Goal: Task Accomplishment & Management: Use online tool/utility

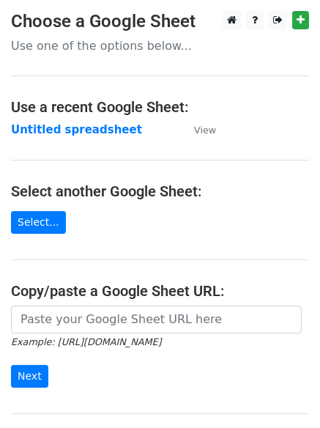
click at [50, 134] on strong "Untitled spreadsheet" at bounding box center [76, 129] width 131 height 13
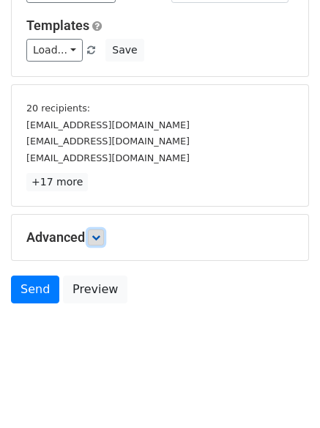
click at [100, 237] on icon at bounding box center [96, 237] width 9 height 9
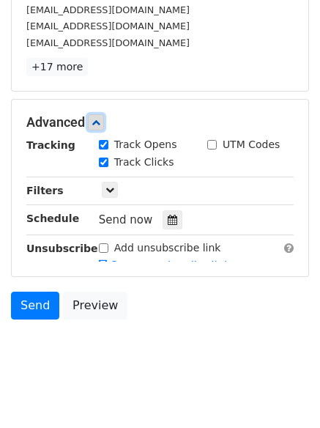
scroll to position [252, 0]
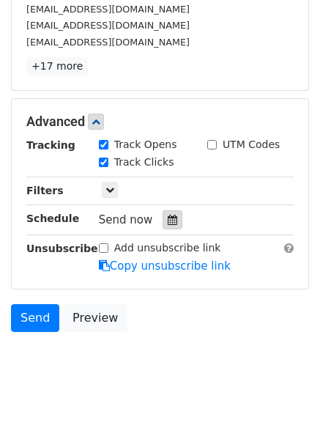
click at [168, 220] on icon at bounding box center [173, 220] width 10 height 10
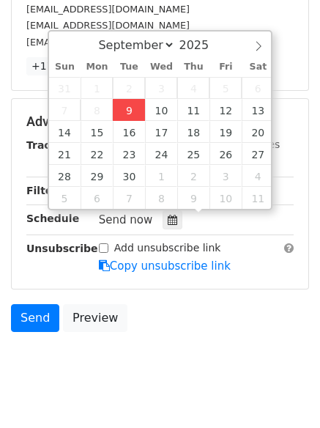
type input "2025-09-09 12:41"
type input "41"
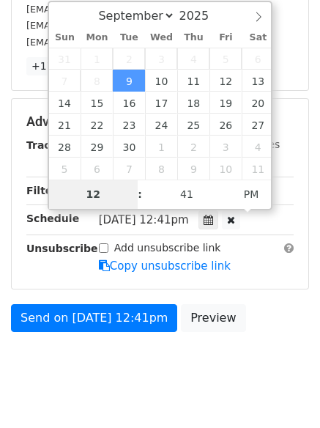
scroll to position [226, 0]
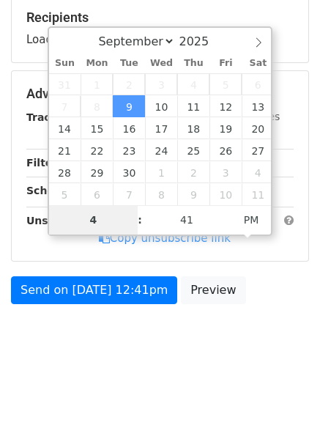
type input "4"
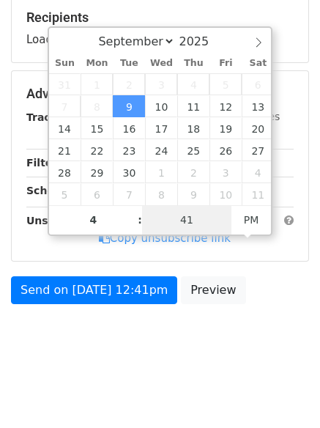
type input "2025-09-09 16:41"
type input "04"
type input "1"
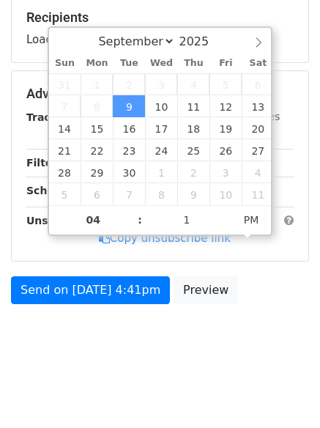
type input "2025-09-09 16:01"
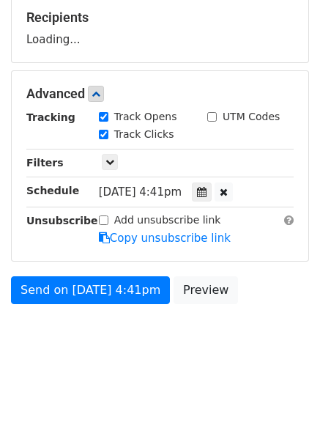
click at [120, 389] on html "New Campaign Daily emails left: 50 Google Sheet: Untitled spreadsheet Variables…" at bounding box center [160, 101] width 320 height 655
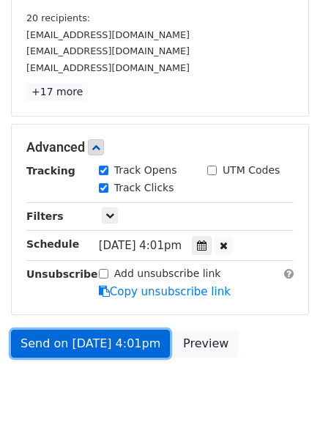
click at [97, 344] on link "Send on Sep 9 at 4:01pm" at bounding box center [90, 344] width 159 height 28
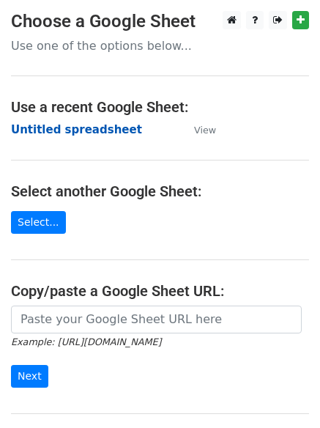
click at [48, 126] on strong "Untitled spreadsheet" at bounding box center [76, 129] width 131 height 13
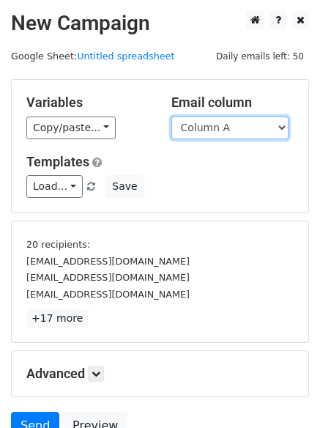
click at [240, 127] on select "Column A Column B Column C Column D Column E" at bounding box center [229, 127] width 117 height 23
select select "Column B"
click at [171, 116] on select "Column A Column B Column C Column D Column E" at bounding box center [229, 127] width 117 height 23
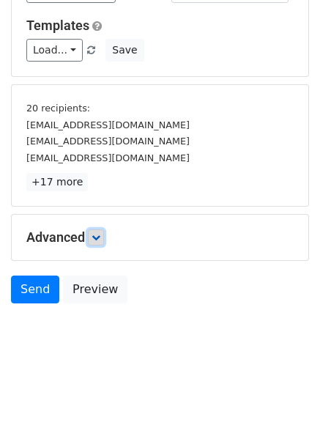
click at [97, 240] on icon at bounding box center [96, 237] width 9 height 9
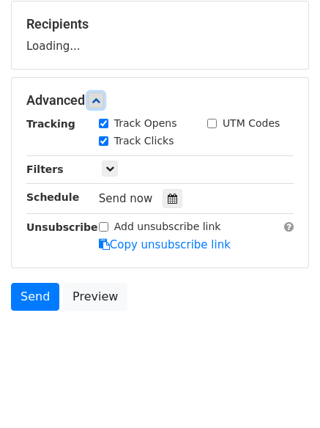
scroll to position [223, 0]
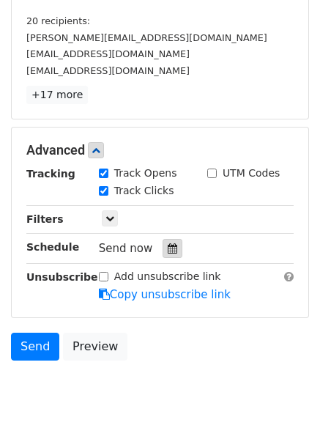
click at [163, 248] on div at bounding box center [173, 248] width 20 height 19
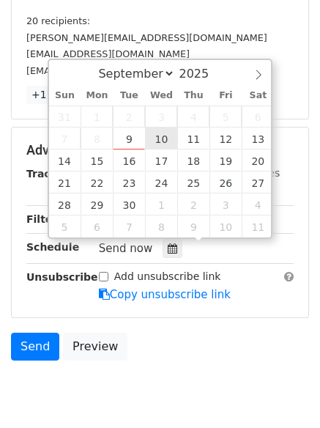
type input "2025-09-10 12:00"
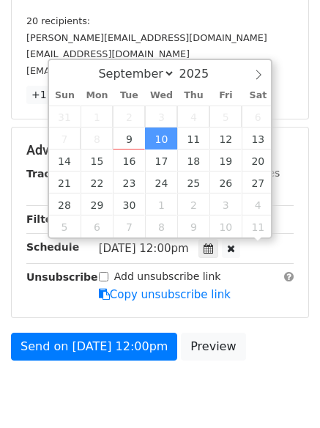
scroll to position [1, 0]
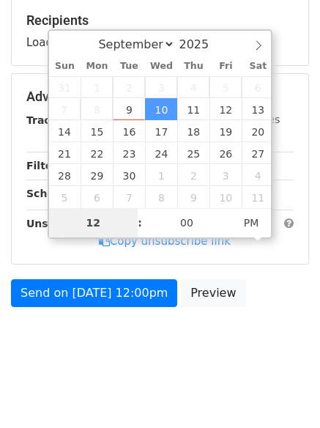
type input "5"
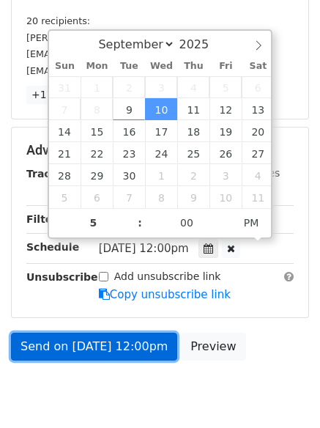
type input "2025-09-10 17:00"
click at [97, 349] on link "Send on Sep 10 at 12:00pm" at bounding box center [94, 347] width 166 height 28
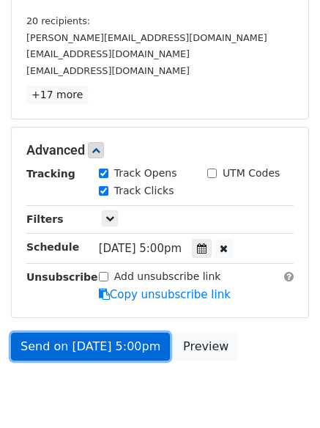
click at [78, 338] on link "Send on Sep 10 at 5:00pm" at bounding box center [90, 347] width 159 height 28
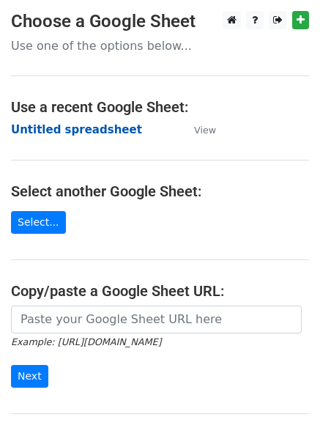
click at [45, 127] on strong "Untitled spreadsheet" at bounding box center [76, 129] width 131 height 13
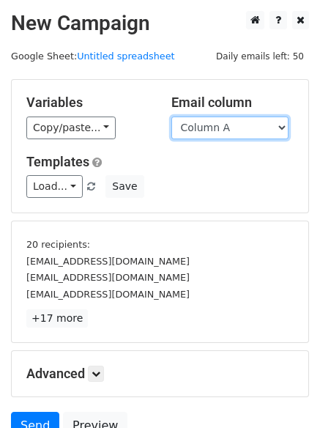
drag, startPoint x: 0, startPoint y: 0, endPoint x: 225, endPoint y: 127, distance: 258.2
click at [225, 127] on select "Column A Column B Column C Column D Column E" at bounding box center [229, 127] width 117 height 23
select select "Column C"
click at [171, 116] on select "Column A Column B Column C Column D Column E" at bounding box center [229, 127] width 117 height 23
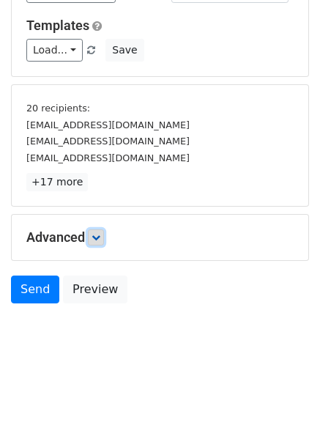
click at [97, 235] on icon at bounding box center [96, 237] width 9 height 9
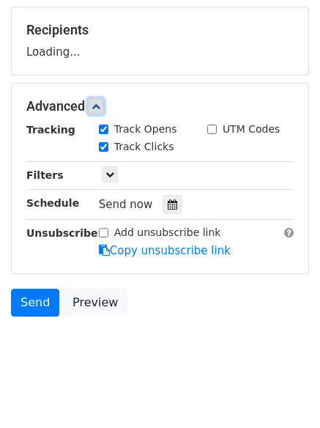
scroll to position [218, 0]
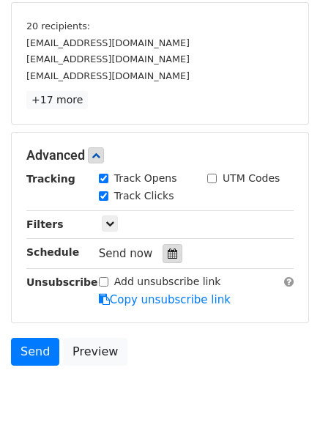
click at [168, 248] on icon at bounding box center [173, 253] width 10 height 10
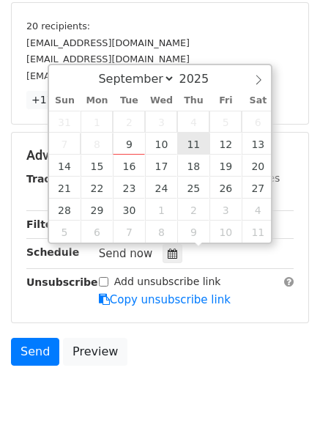
type input "2025-09-11 12:00"
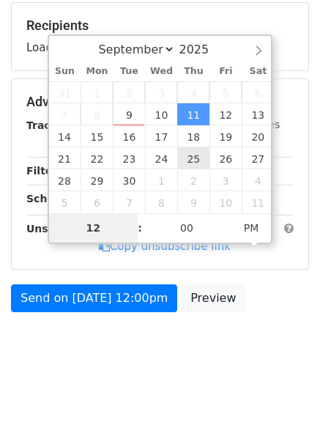
type input "6"
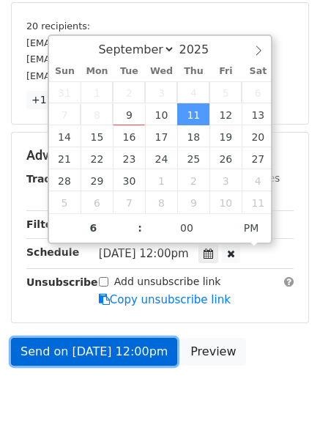
type input "2025-09-11 18:00"
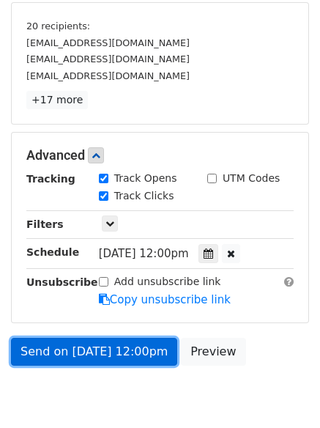
click at [100, 354] on link "Send on Sep 11 at 12:00pm" at bounding box center [94, 352] width 166 height 28
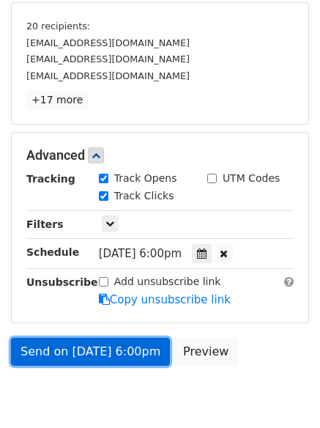
click at [100, 354] on link "Send on Sep 11 at 6:00pm" at bounding box center [90, 352] width 159 height 28
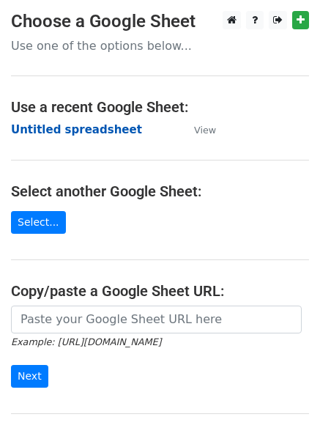
click at [30, 130] on strong "Untitled spreadsheet" at bounding box center [76, 129] width 131 height 13
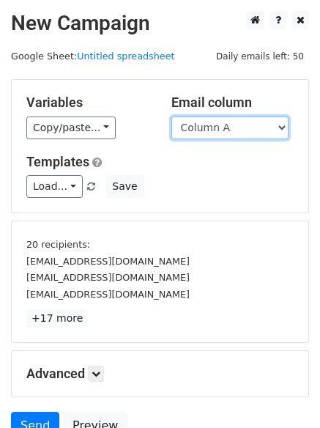
click at [234, 133] on select "Column A Column B Column C Column D Column E" at bounding box center [229, 127] width 117 height 23
select select "Column D"
click at [171, 116] on select "Column A Column B Column C Column D Column E" at bounding box center [229, 127] width 117 height 23
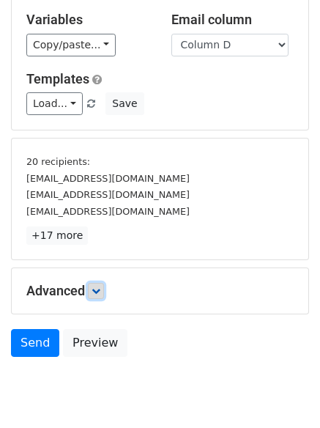
click at [97, 283] on link at bounding box center [96, 291] width 16 height 16
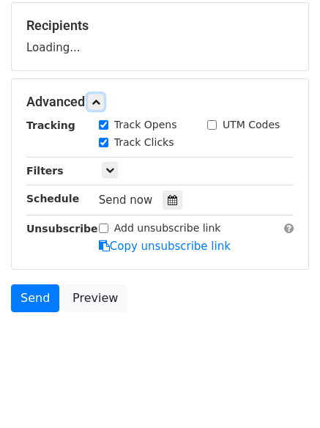
scroll to position [220, 0]
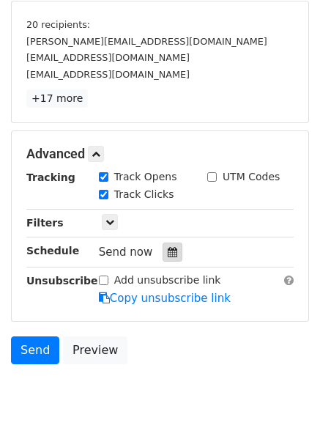
click at [163, 251] on div at bounding box center [173, 251] width 20 height 19
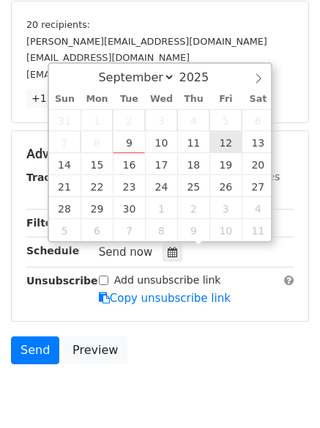
type input "[DATE] 12:00"
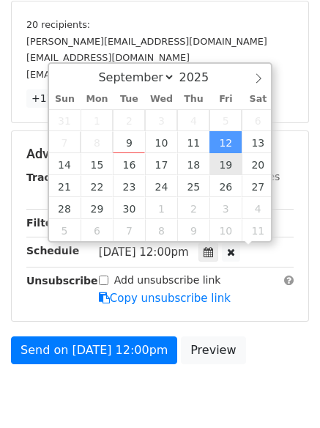
scroll to position [1, 0]
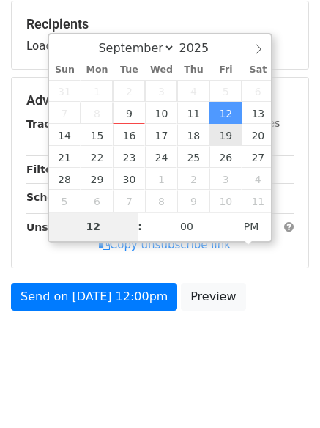
type input "7"
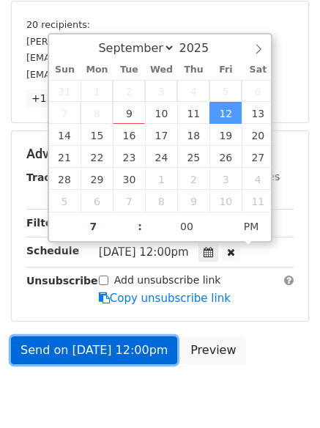
type input "2025-09-12 19:00"
click at [91, 344] on link "Send on Sep 12 at 12:00pm" at bounding box center [94, 350] width 166 height 28
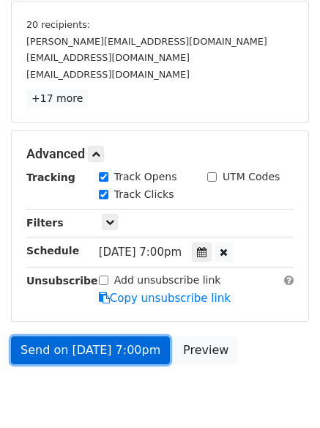
click at [91, 344] on link "Send on Sep 12 at 7:00pm" at bounding box center [90, 350] width 159 height 28
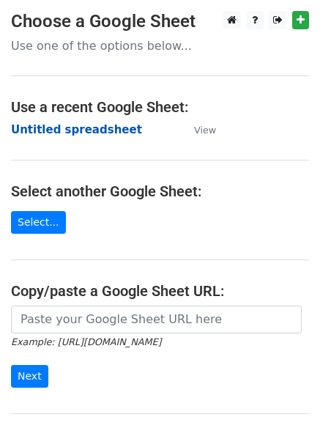
click at [42, 135] on strong "Untitled spreadsheet" at bounding box center [76, 129] width 131 height 13
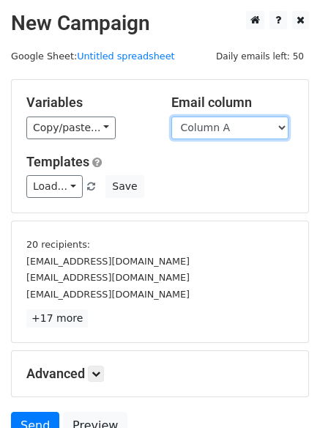
click at [222, 132] on select "Column A Column B Column C Column D Column E" at bounding box center [229, 127] width 117 height 23
select select "Column E"
click at [171, 116] on select "Column A Column B Column C Column D Column E" at bounding box center [229, 127] width 117 height 23
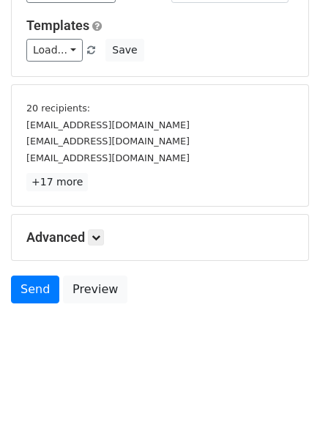
click at [103, 228] on div "Advanced Tracking Track Opens UTM Codes Track Clicks Filters Only include sprea…" at bounding box center [160, 237] width 297 height 45
click at [112, 231] on h5 "Advanced" at bounding box center [159, 237] width 267 height 16
drag, startPoint x: 101, startPoint y: 236, endPoint x: 131, endPoint y: 251, distance: 33.7
click at [100, 237] on icon at bounding box center [96, 237] width 9 height 9
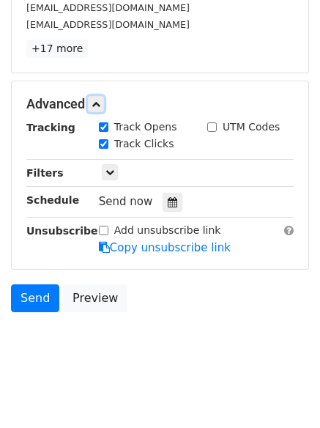
scroll to position [270, 0]
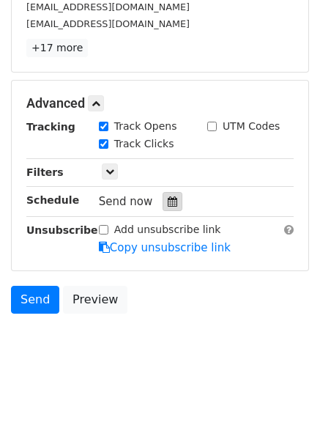
click at [165, 194] on div at bounding box center [173, 201] width 20 height 19
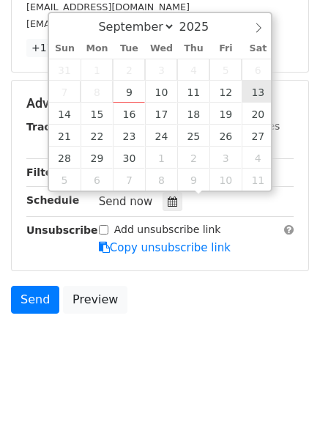
type input "[DATE] 12:00"
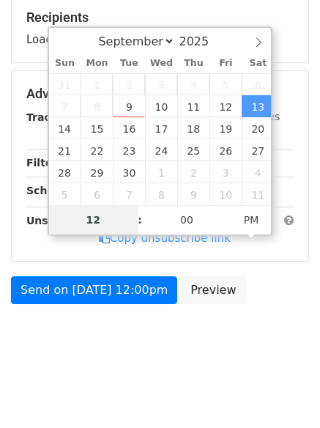
type input "8"
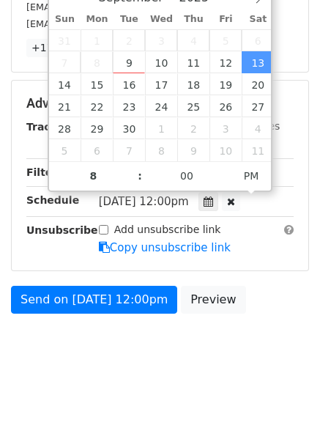
type input "[DATE] 20:00"
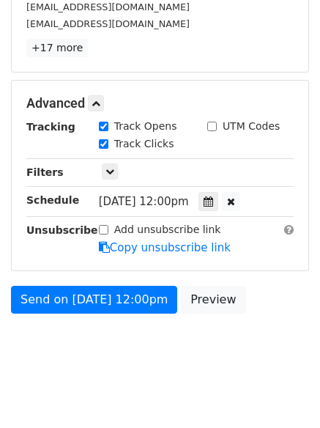
click at [116, 382] on html "New Campaign Daily emails left: 50 Google Sheet: Untitled spreadsheet Variables…" at bounding box center [160, 84] width 320 height 708
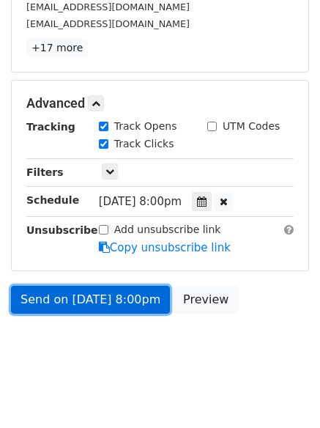
click at [94, 302] on link "Send on [DATE] 8:00pm" at bounding box center [90, 300] width 159 height 28
